Goal: Find specific page/section: Find specific page/section

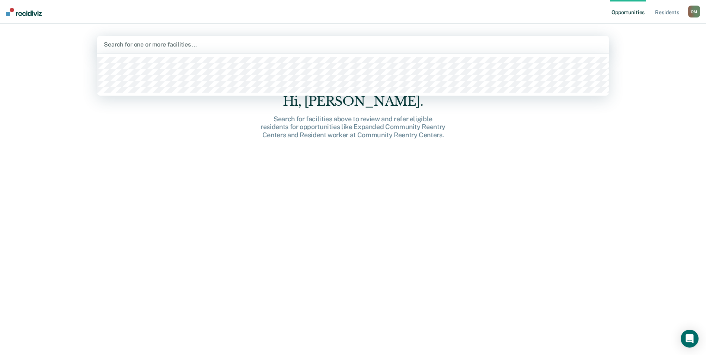
click at [157, 44] on div at bounding box center [353, 44] width 498 height 9
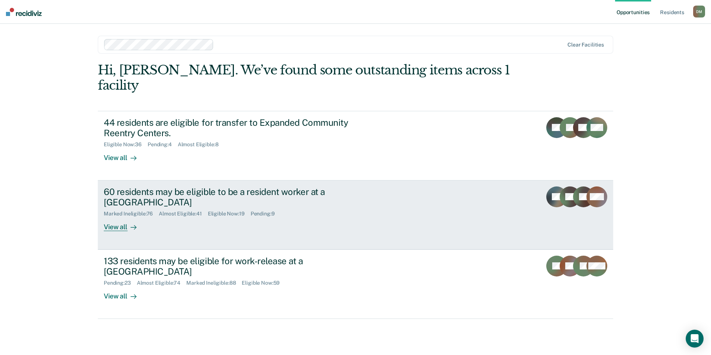
click at [116, 217] on div "View all" at bounding box center [125, 224] width 42 height 15
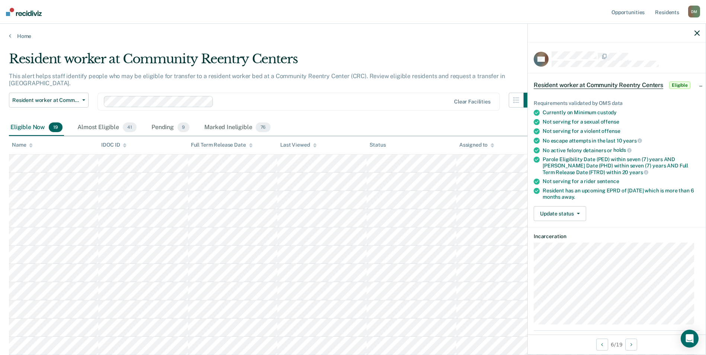
click at [697, 32] on icon "button" at bounding box center [696, 33] width 5 height 5
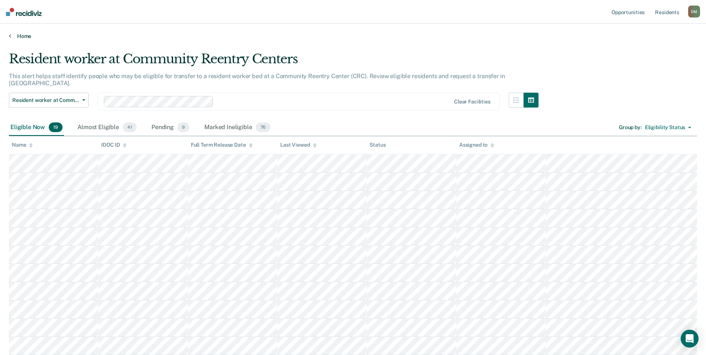
click at [22, 36] on link "Home" at bounding box center [353, 36] width 688 height 7
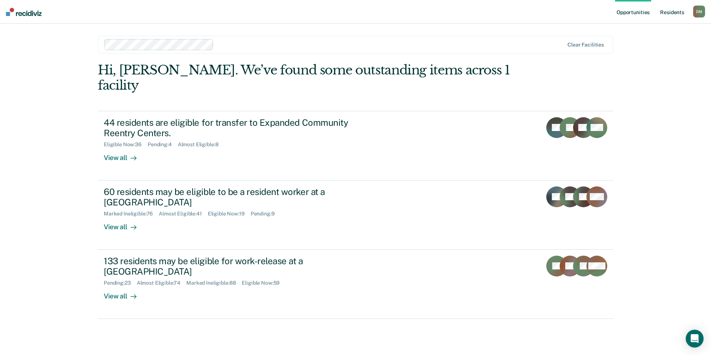
click at [671, 12] on link "Resident s" at bounding box center [672, 12] width 27 height 24
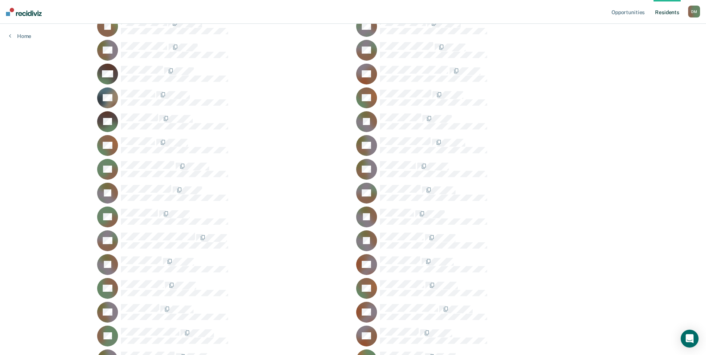
scroll to position [260, 0]
